Goal: Transaction & Acquisition: Purchase product/service

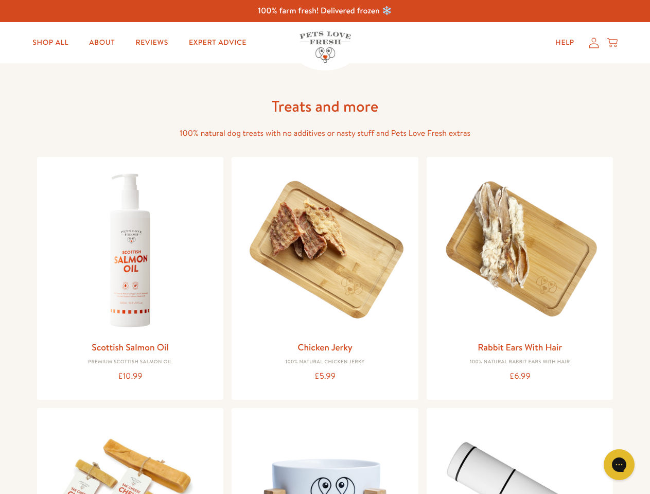
click at [620, 465] on icon "Gorgias live chat" at bounding box center [619, 465] width 10 height 10
